Goal: Task Accomplishment & Management: Use online tool/utility

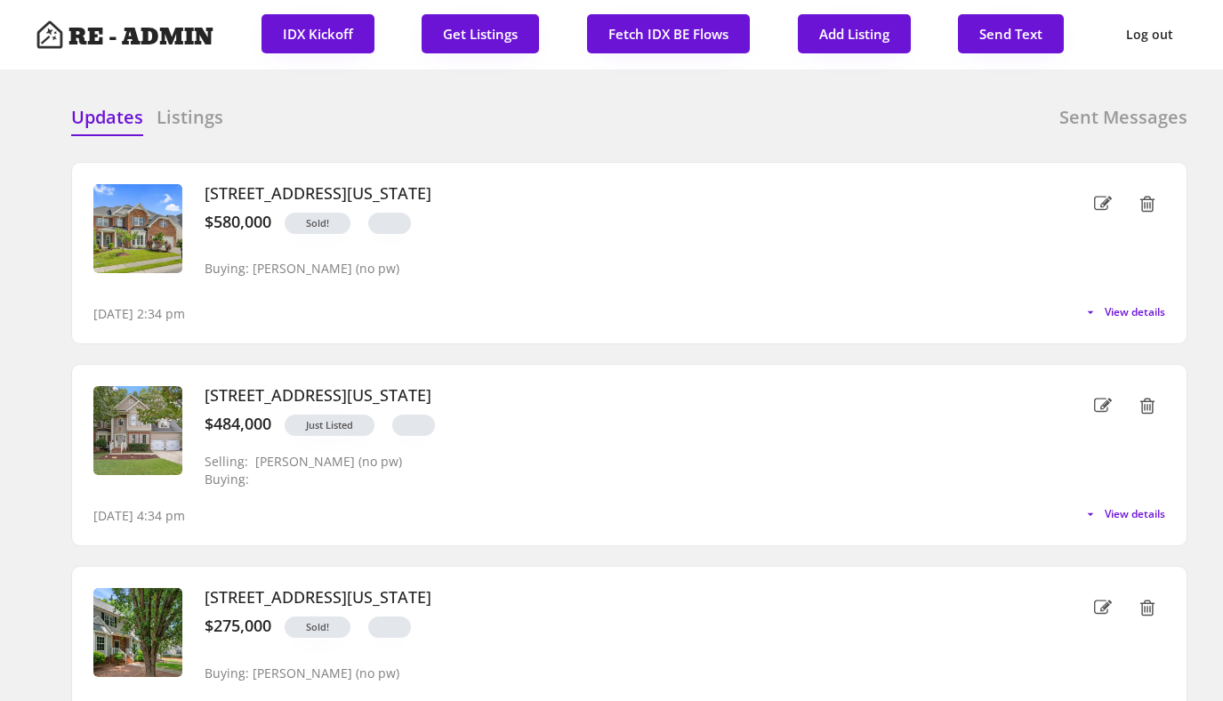
click at [454, 115] on div at bounding box center [487, 118] width 89 height 27
click at [1105, 119] on h6 "Sent Messages" at bounding box center [1123, 117] width 128 height 25
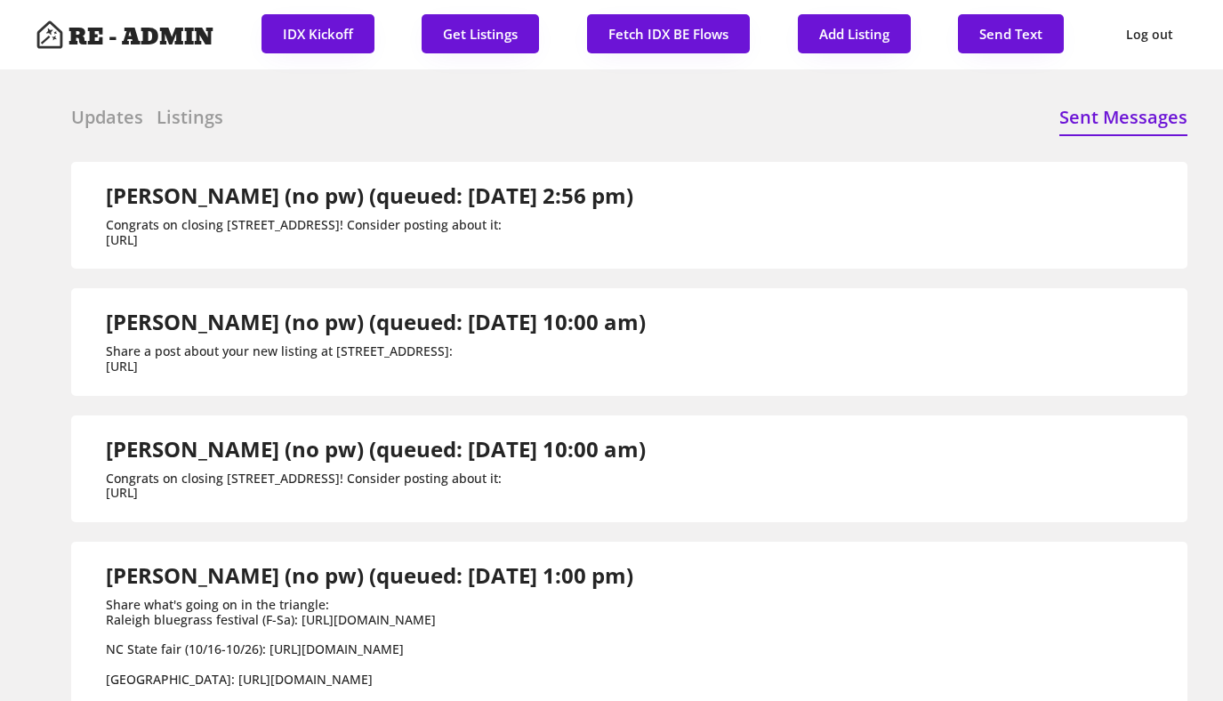
click at [510, 200] on h2 "[PERSON_NAME] (no pw) (queued: [DATE] 2:56 pm)" at bounding box center [369, 196] width 527 height 26
click at [346, 248] on div "Congrats on closing [STREET_ADDRESS]! Consider posting about it: [URL]" at bounding box center [369, 233] width 527 height 30
click at [100, 111] on h6 "Updates" at bounding box center [107, 117] width 72 height 25
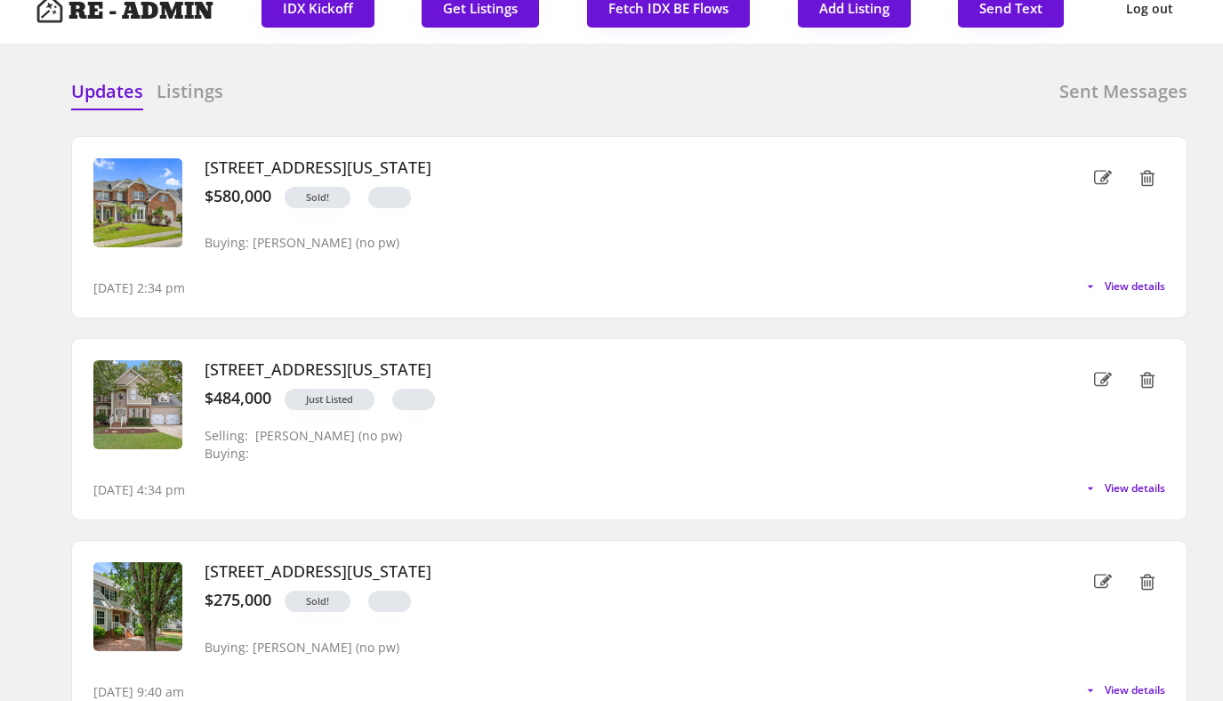
scroll to position [28, 0]
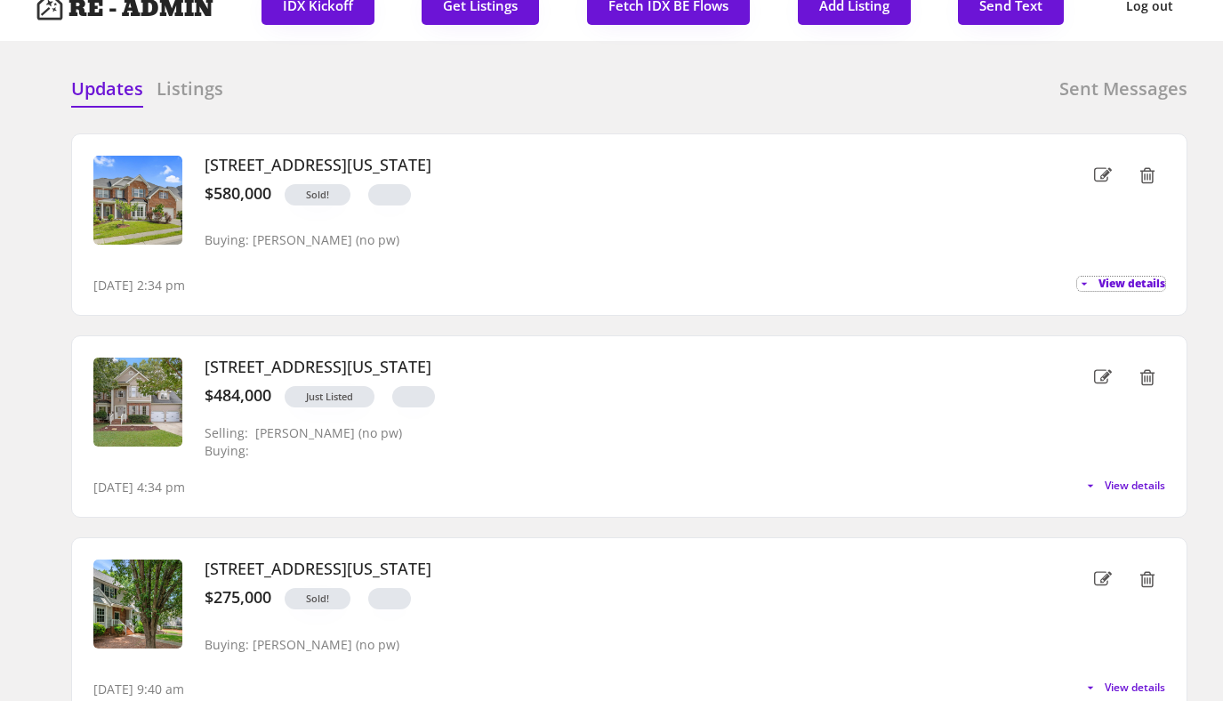
click at [1145, 278] on span "View details" at bounding box center [1131, 283] width 67 height 11
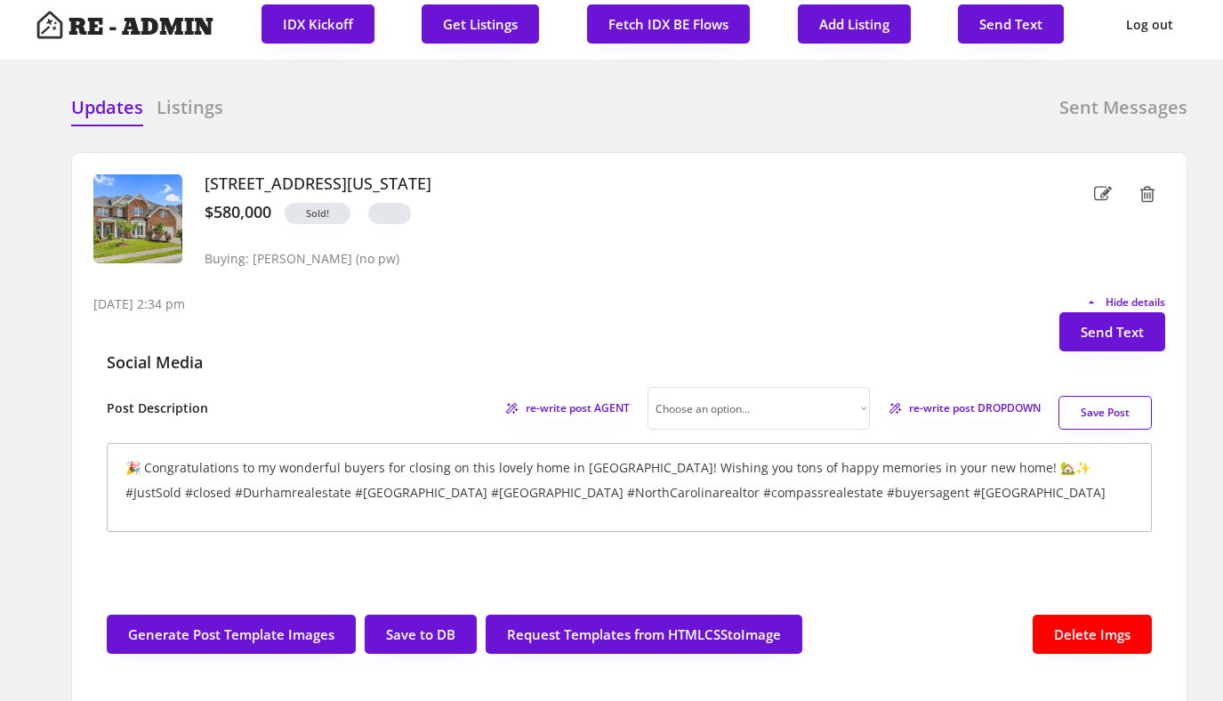
scroll to position [0, 0]
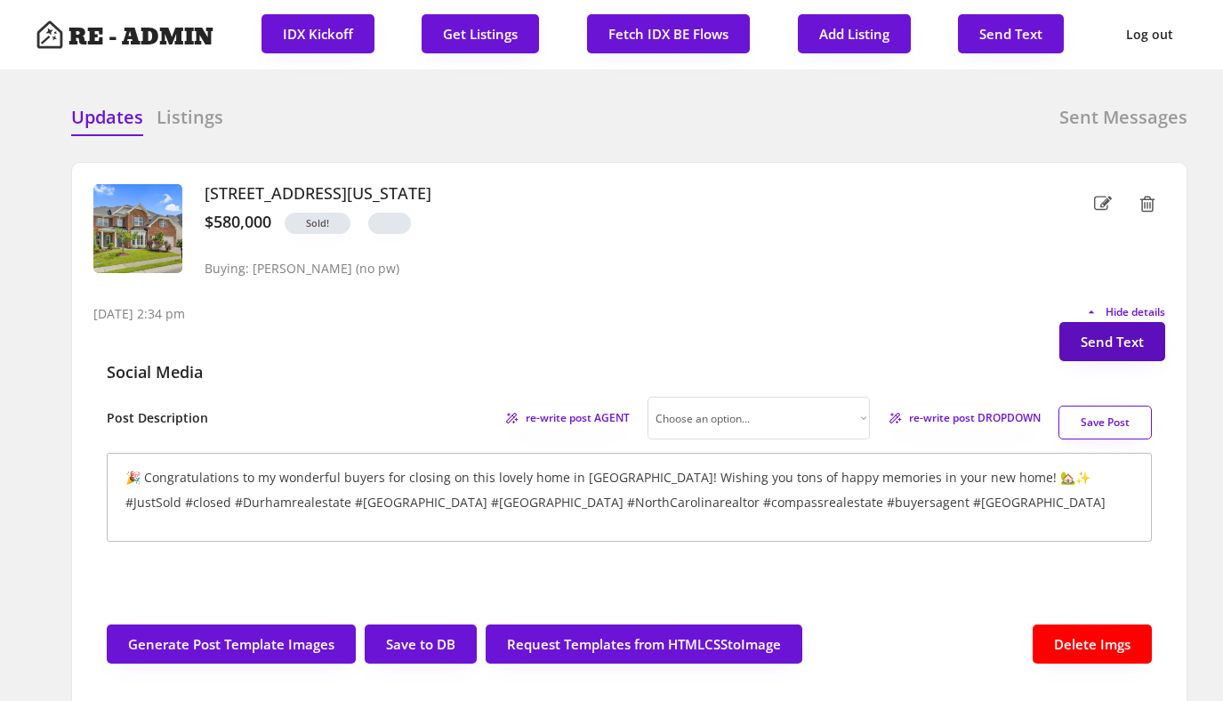
click at [1094, 333] on button "Send Text" at bounding box center [1112, 341] width 106 height 39
select select "raleigh"
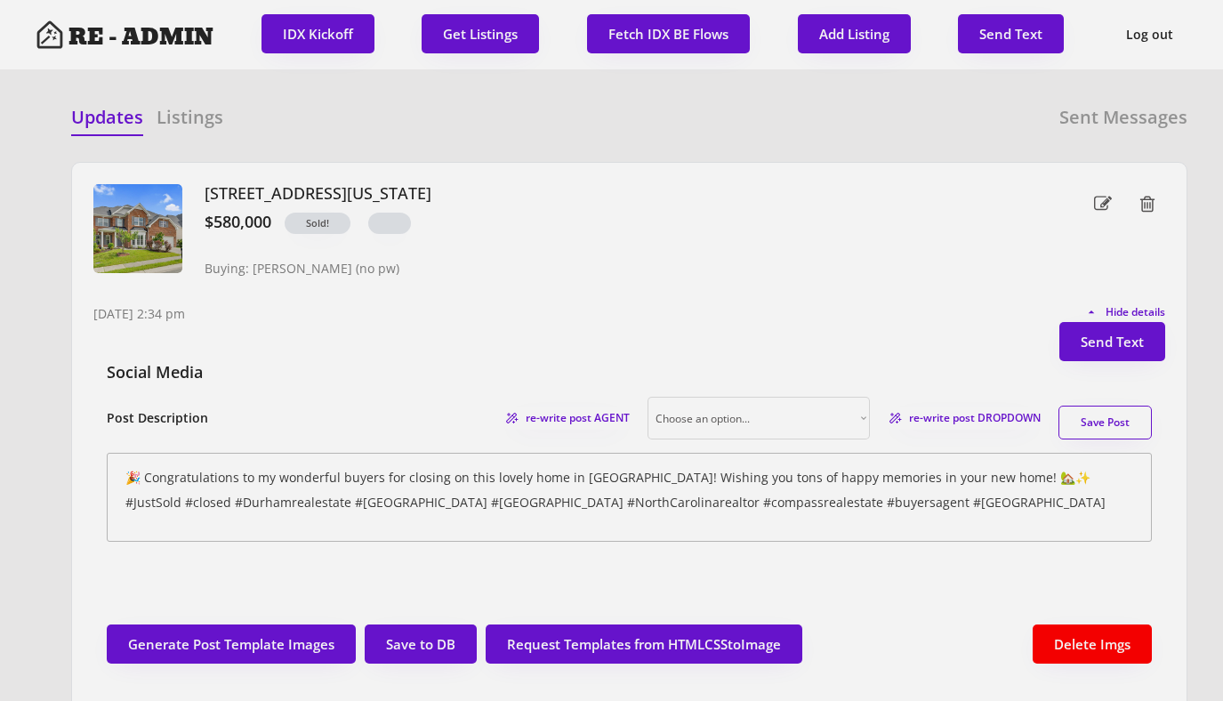
scroll to position [45, 0]
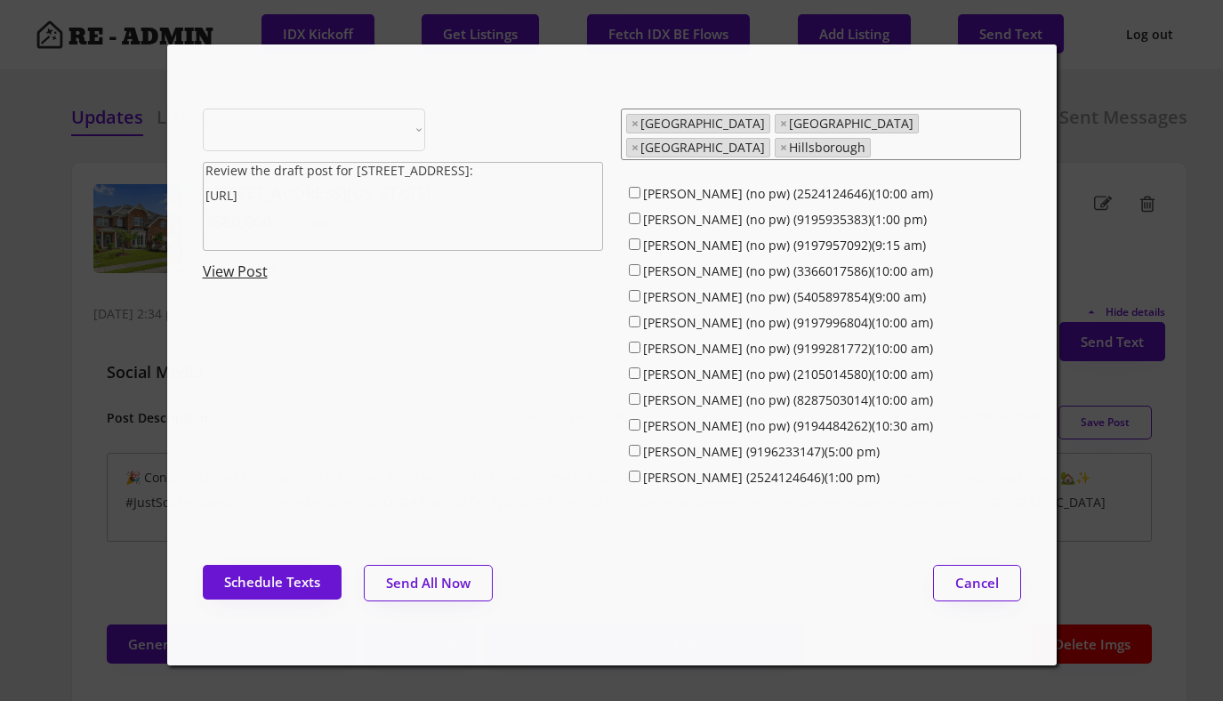
select select ""1348695171700984260__LOOKUP__1743599703321x142788062077753970""
click at [236, 270] on link "View Post" at bounding box center [235, 271] width 65 height 20
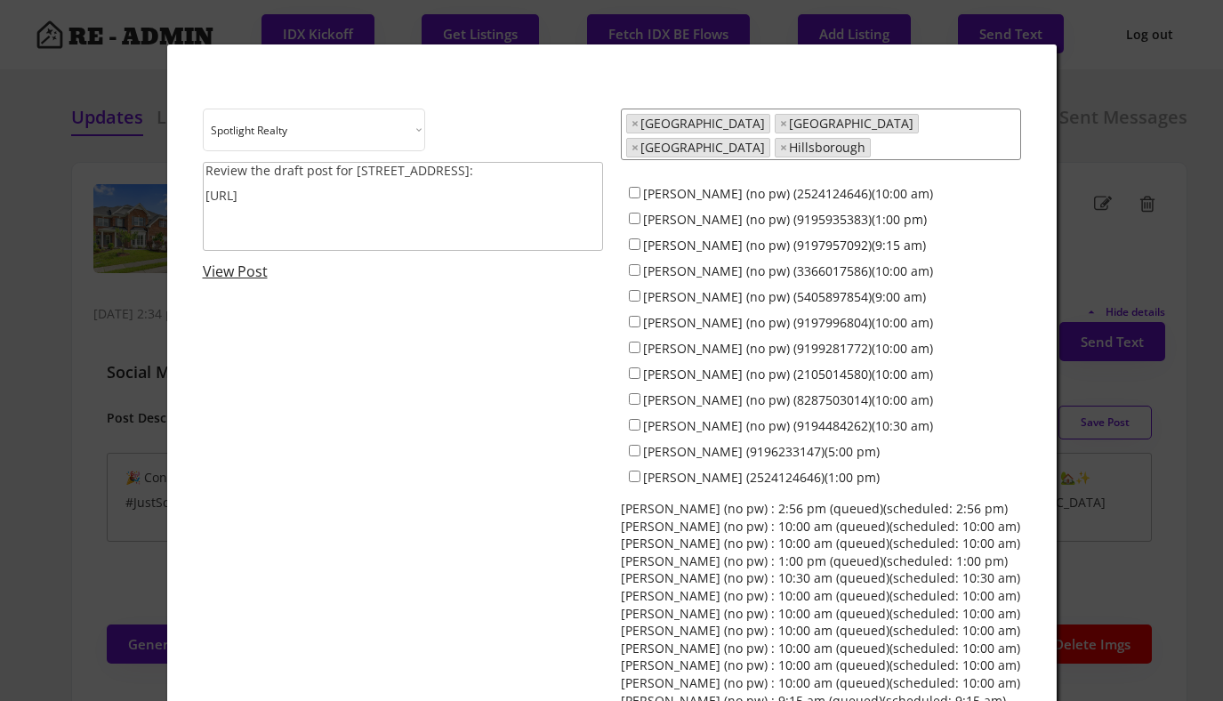
click at [1143, 161] on div at bounding box center [611, 350] width 1223 height 701
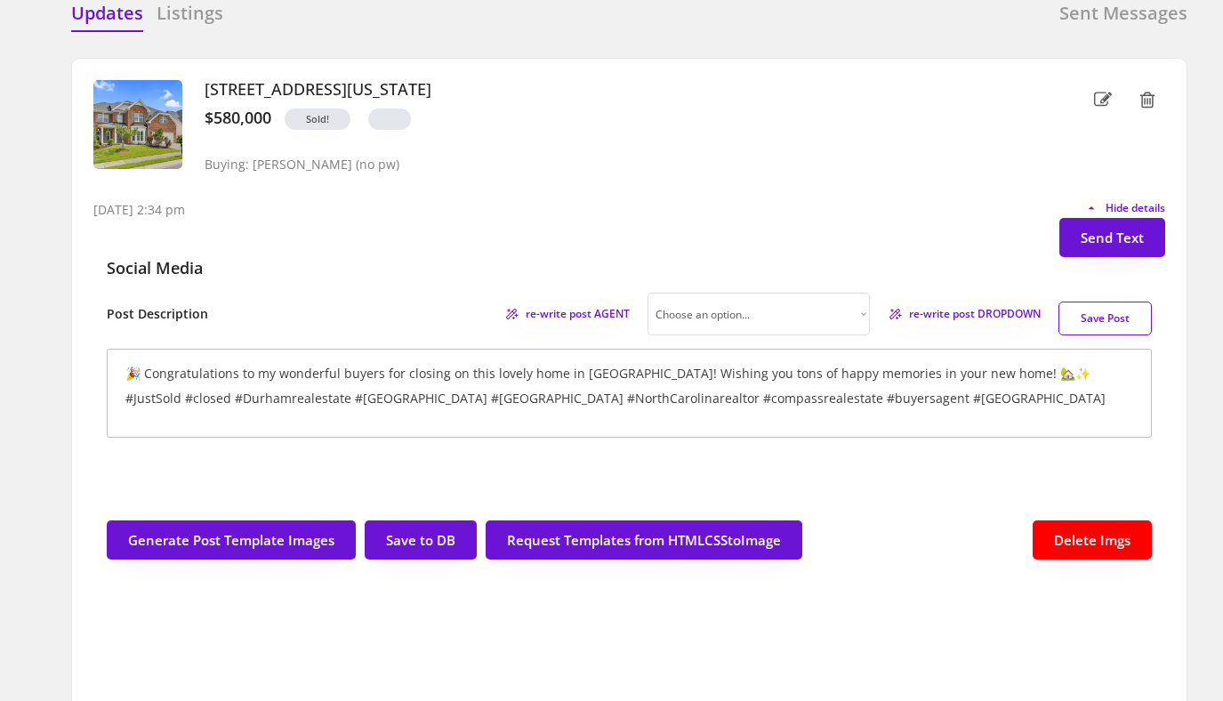
scroll to position [0, 0]
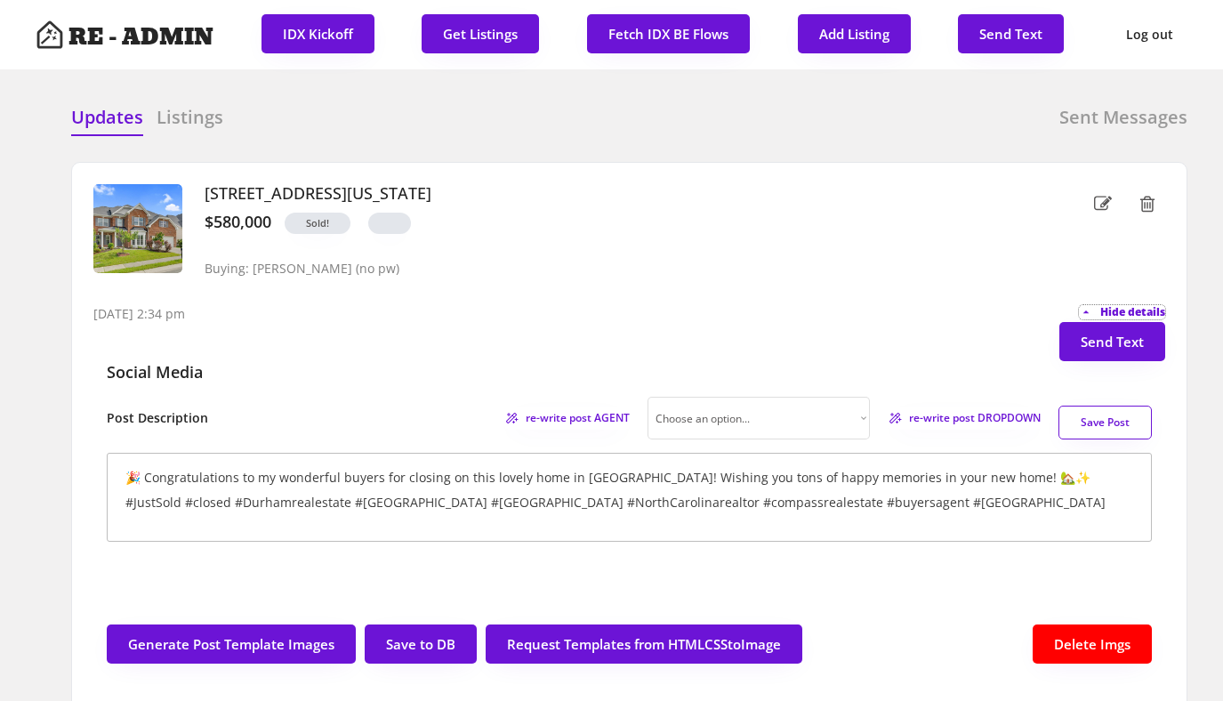
click at [1121, 314] on span "Hide details" at bounding box center [1132, 312] width 65 height 11
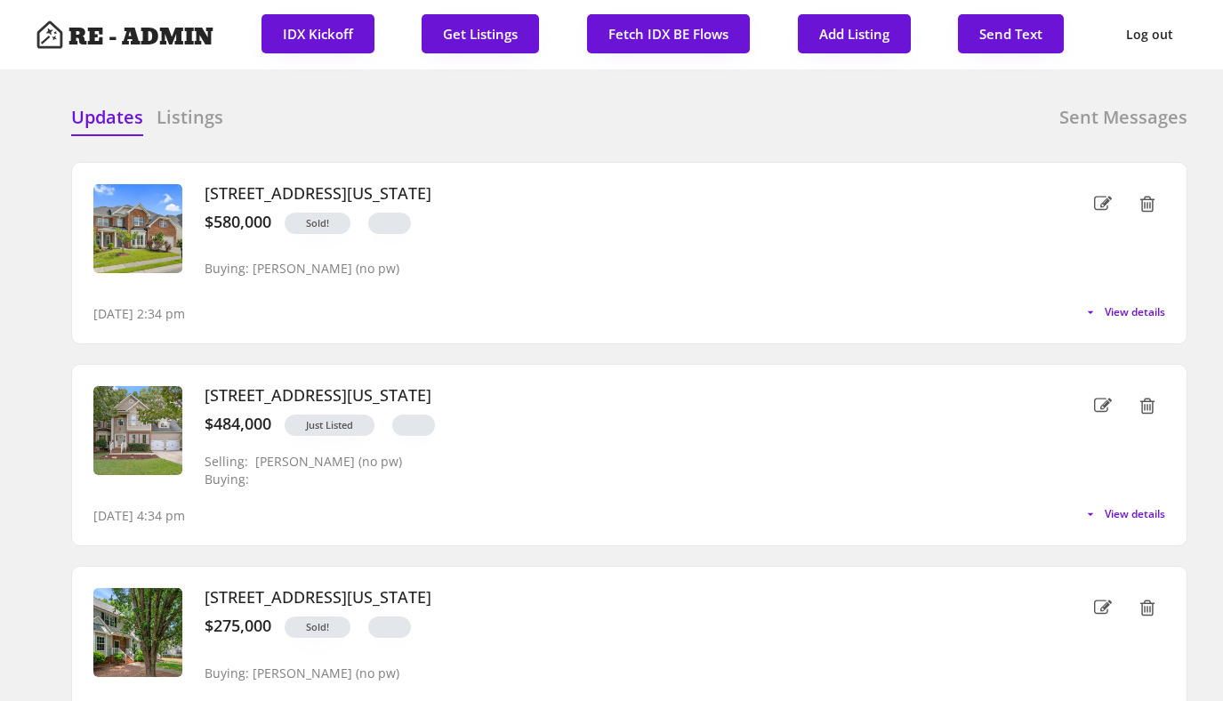
click at [259, 131] on div "Updates Listings Sent Messages" at bounding box center [629, 123] width 1116 height 36
click at [575, 110] on div "Updates Listings Sent Messages" at bounding box center [629, 123] width 1116 height 36
